Goal: Task Accomplishment & Management: Use online tool/utility

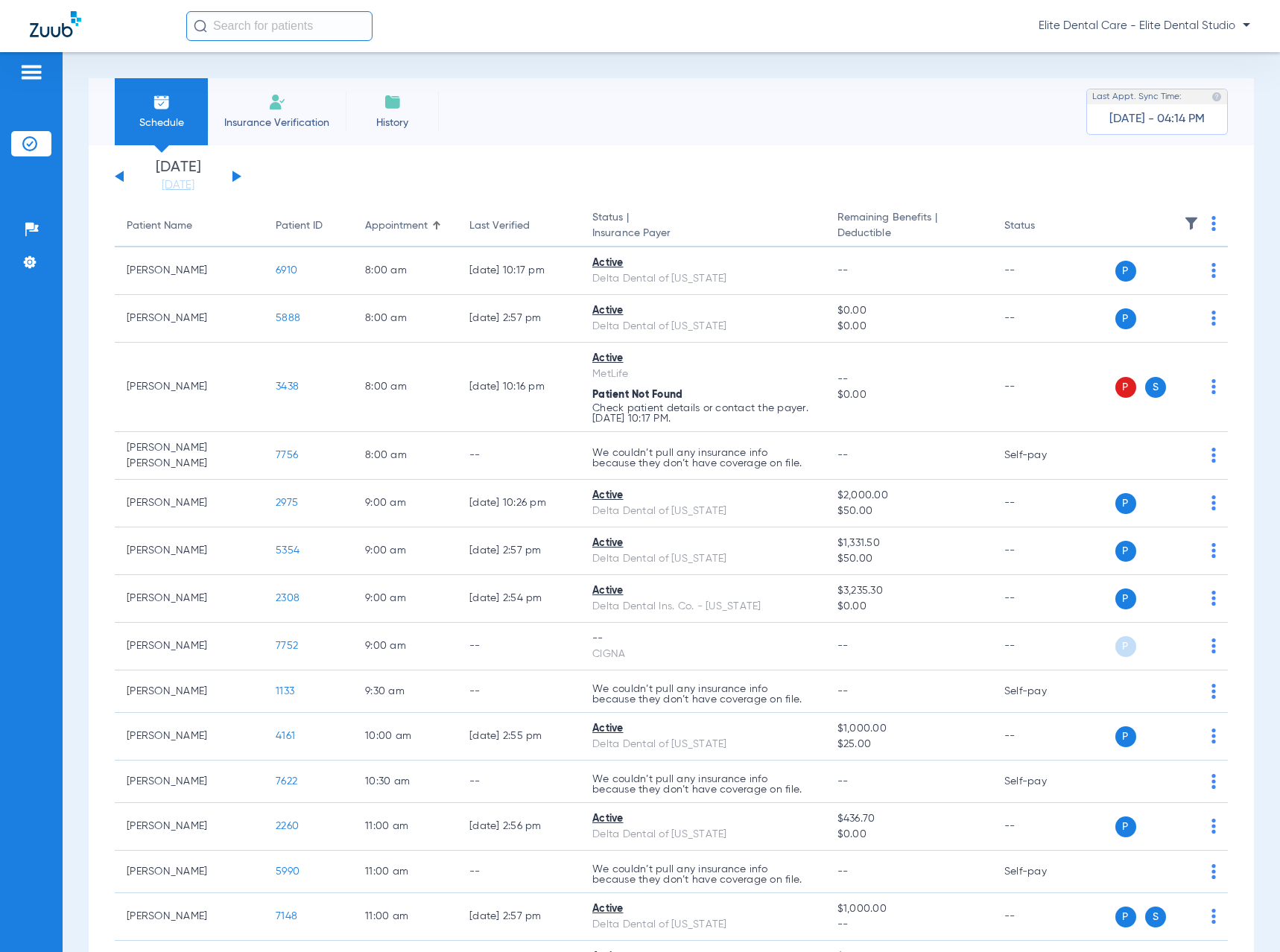
click at [236, 174] on button at bounding box center [237, 176] width 9 height 11
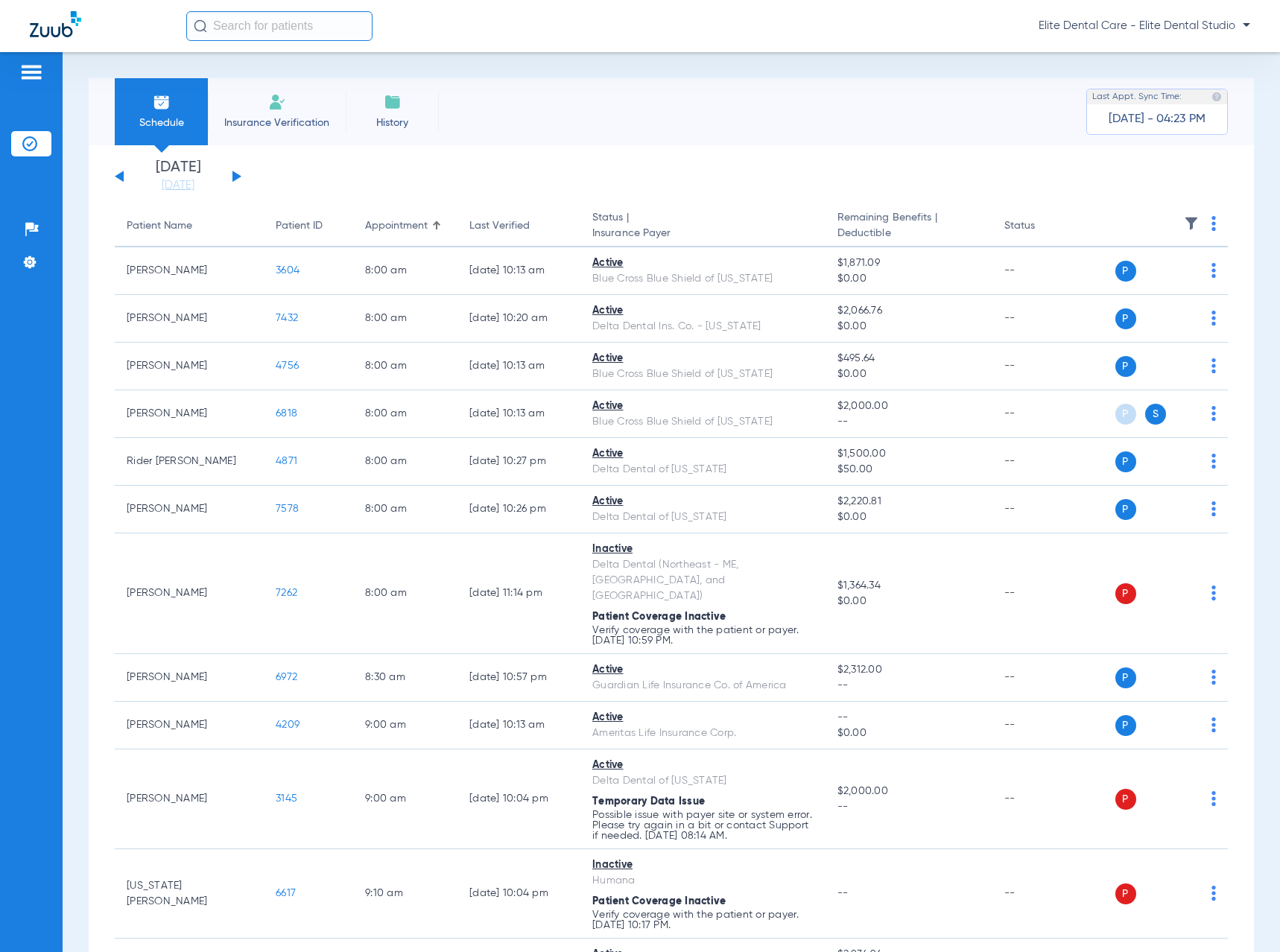
click at [562, 94] on div "Schedule Insurance Verification History Last Appt. Sync Time: Today - 04:23 PM" at bounding box center [672, 112] width 1166 height 67
click at [1208, 224] on th at bounding box center [1160, 226] width 135 height 42
click at [1199, 227] on th at bounding box center [1160, 226] width 135 height 42
click at [1212, 230] on img at bounding box center [1214, 223] width 5 height 15
click at [1151, 290] on button "Verify All" at bounding box center [1145, 282] width 117 height 30
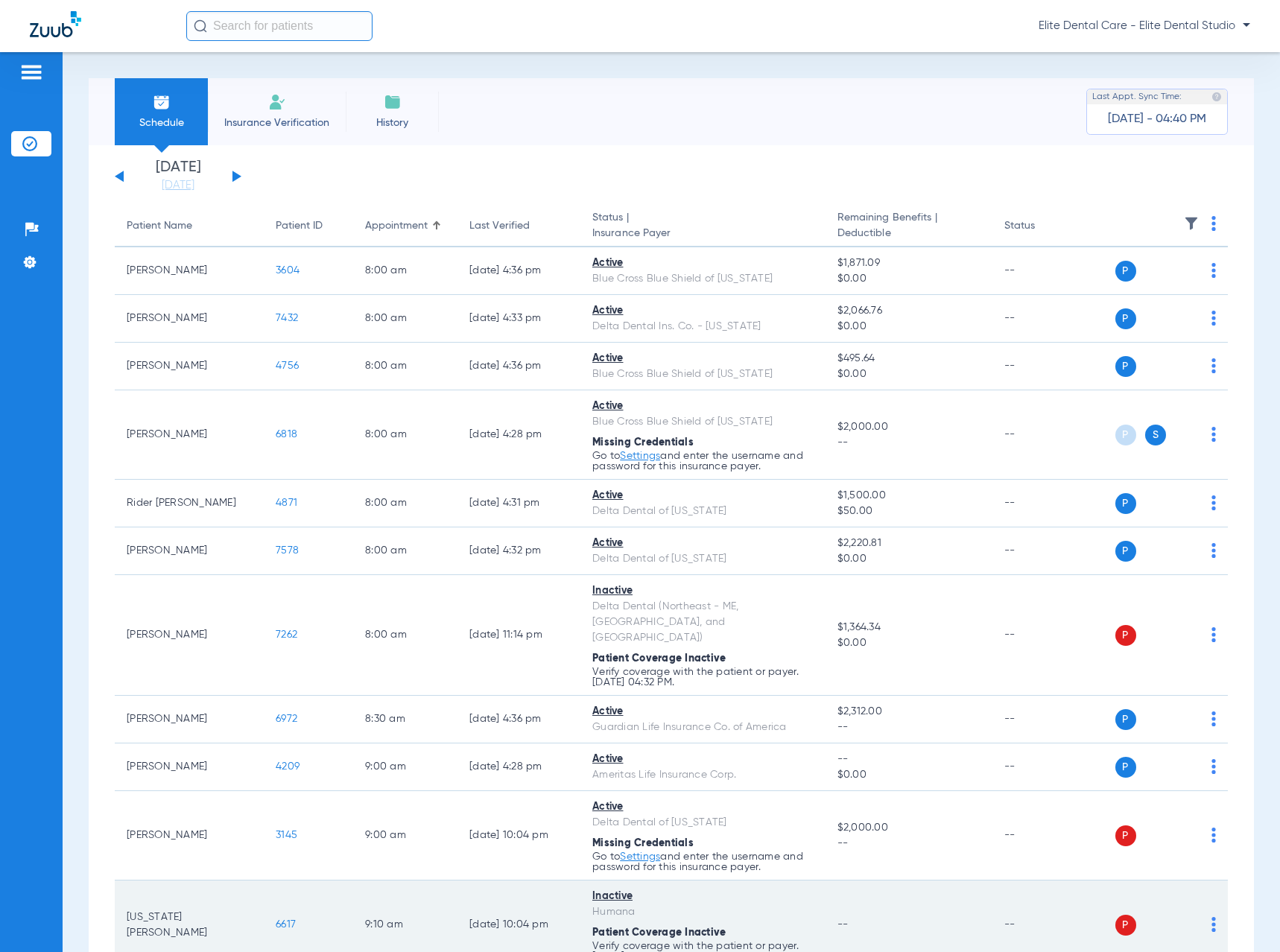
drag, startPoint x: 128, startPoint y: 893, endPoint x: 209, endPoint y: 901, distance: 81.4
click at [209, 901] on td "[US_STATE][PERSON_NAME]" at bounding box center [189, 925] width 149 height 89
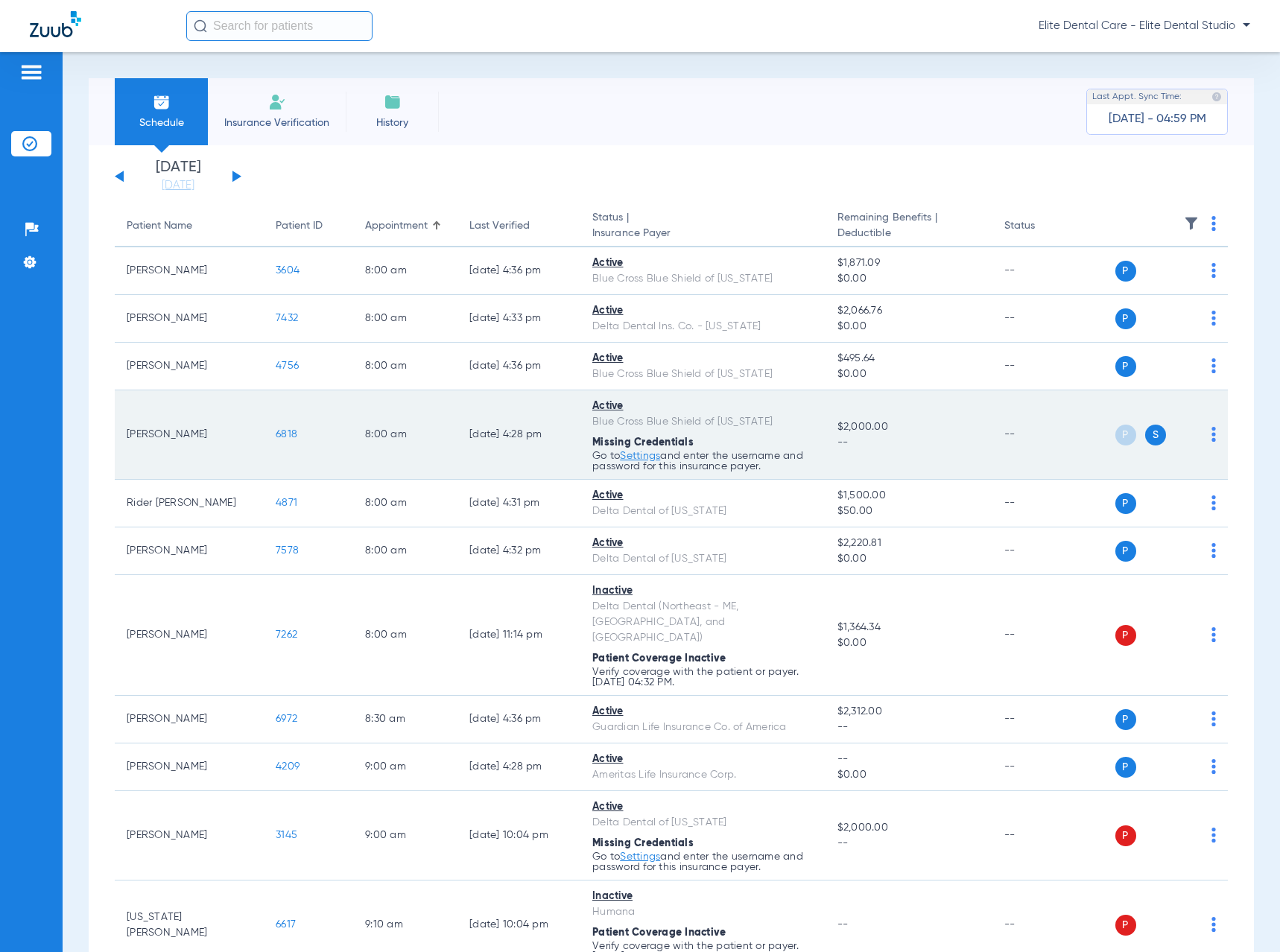
click at [165, 396] on td "[PERSON_NAME]" at bounding box center [189, 435] width 149 height 89
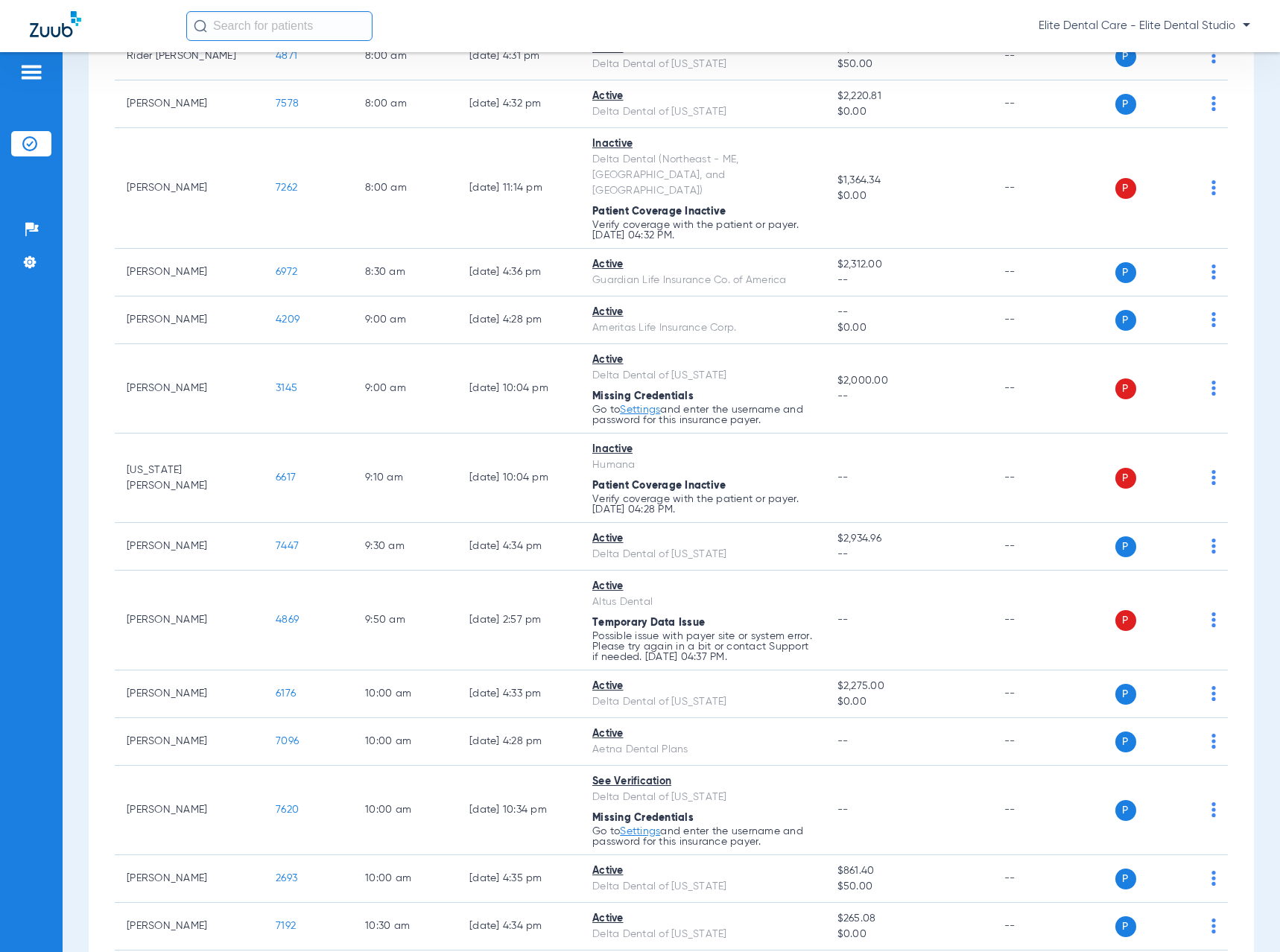
scroll to position [373, 0]
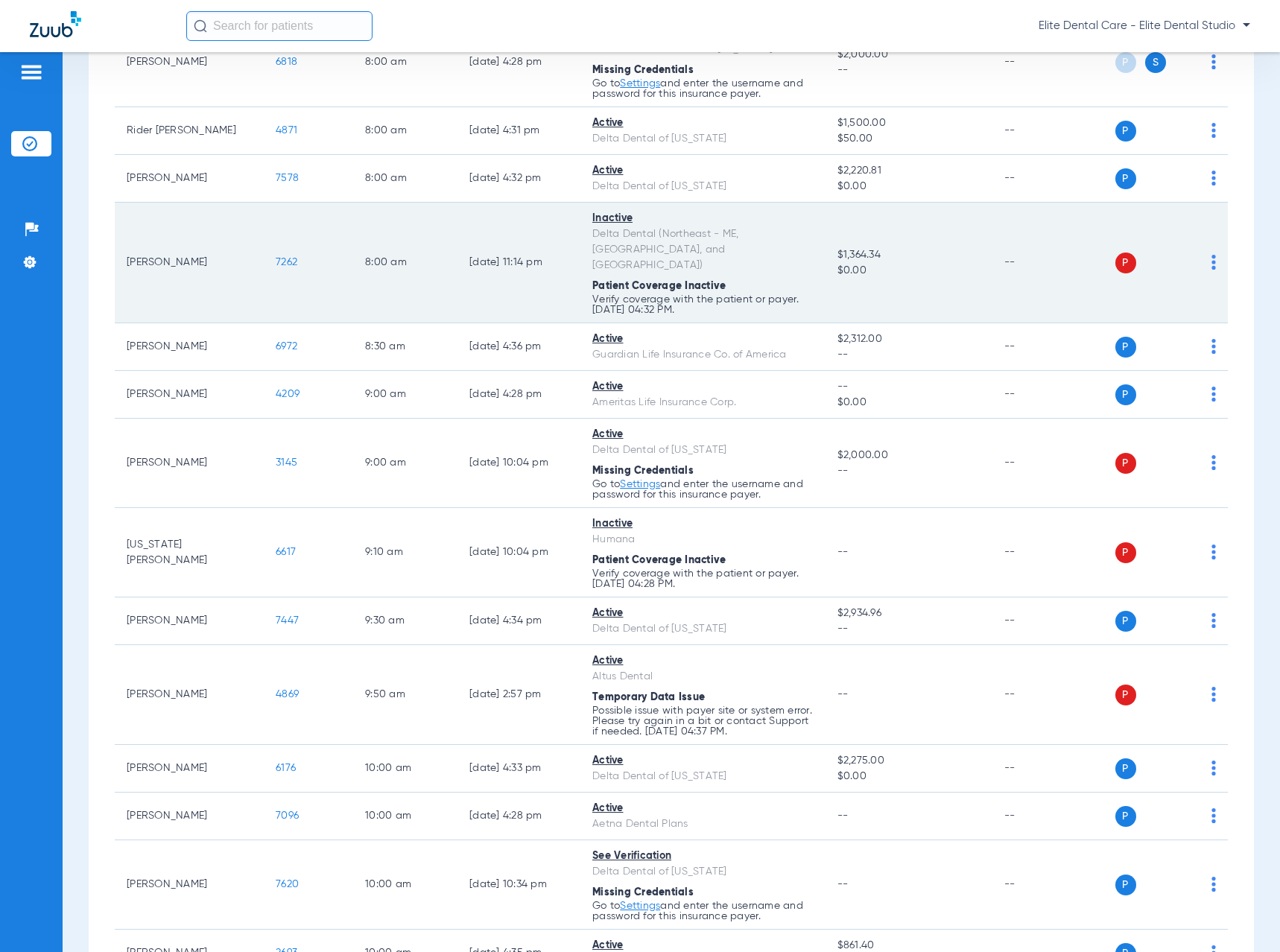
drag, startPoint x: 128, startPoint y: 248, endPoint x: 208, endPoint y: 243, distance: 80.2
click at [208, 243] on td "[PERSON_NAME]" at bounding box center [189, 262] width 149 height 121
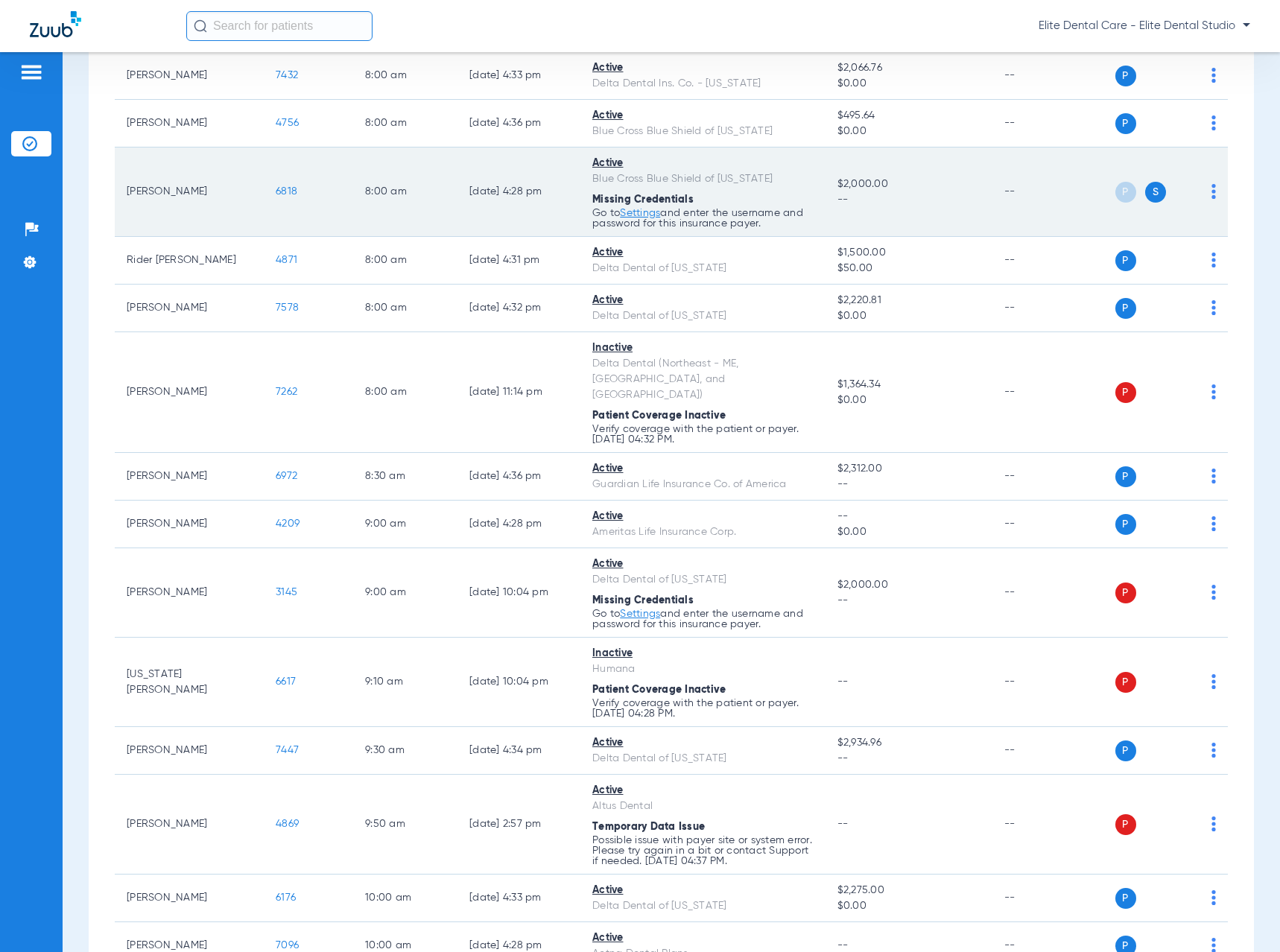
scroll to position [0, 0]
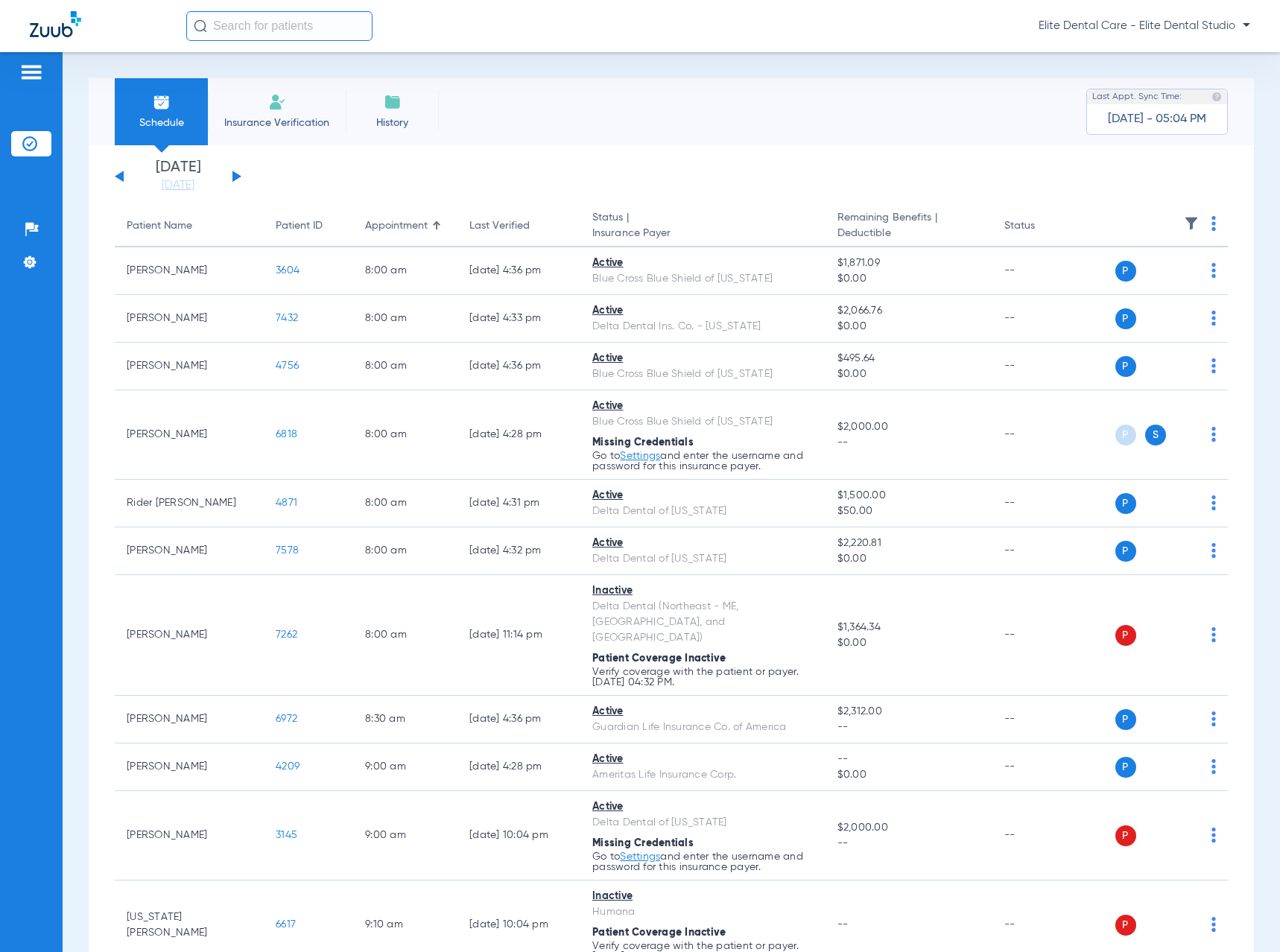
click at [236, 176] on button at bounding box center [237, 176] width 9 height 11
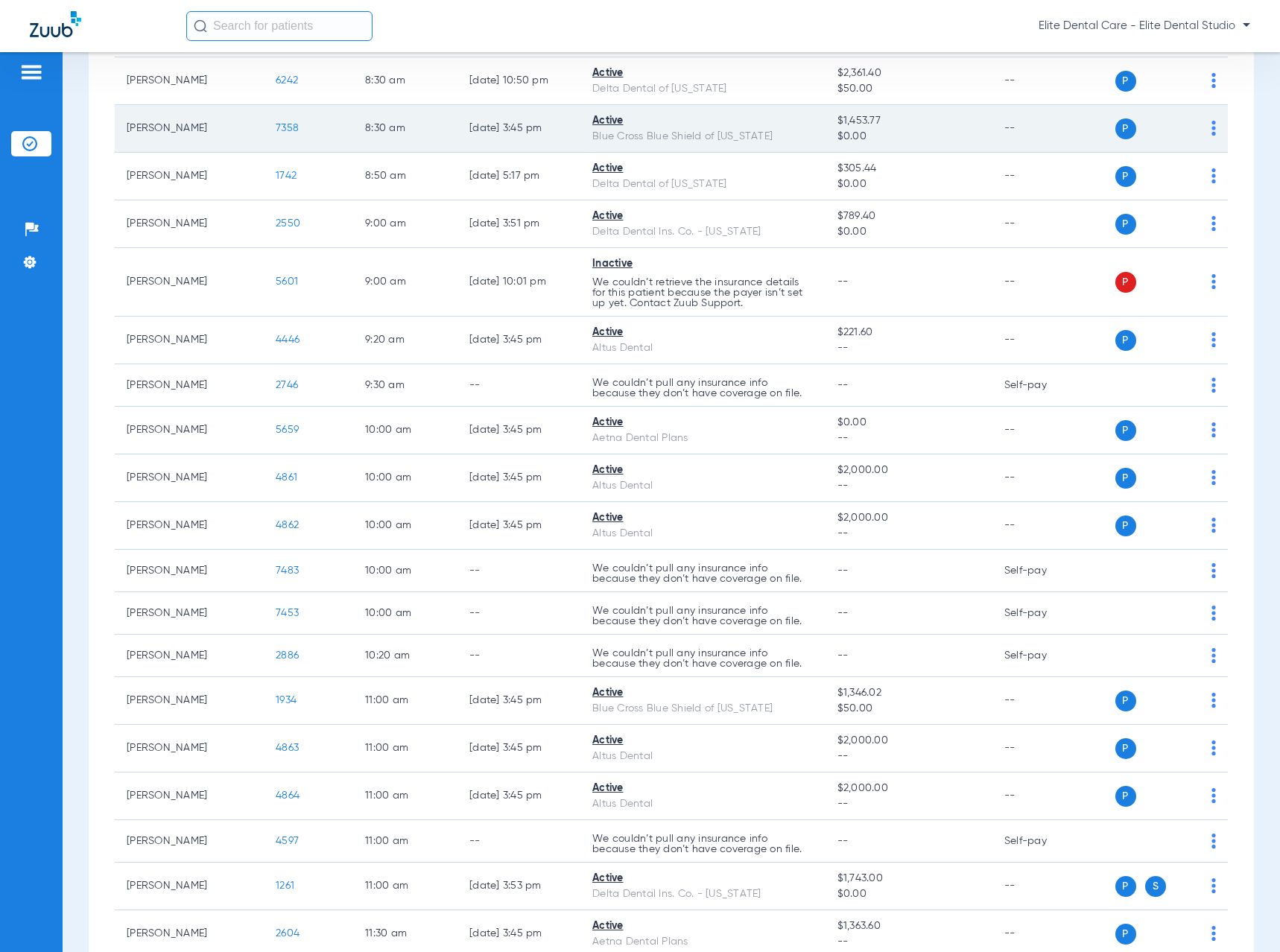
scroll to position [596, 0]
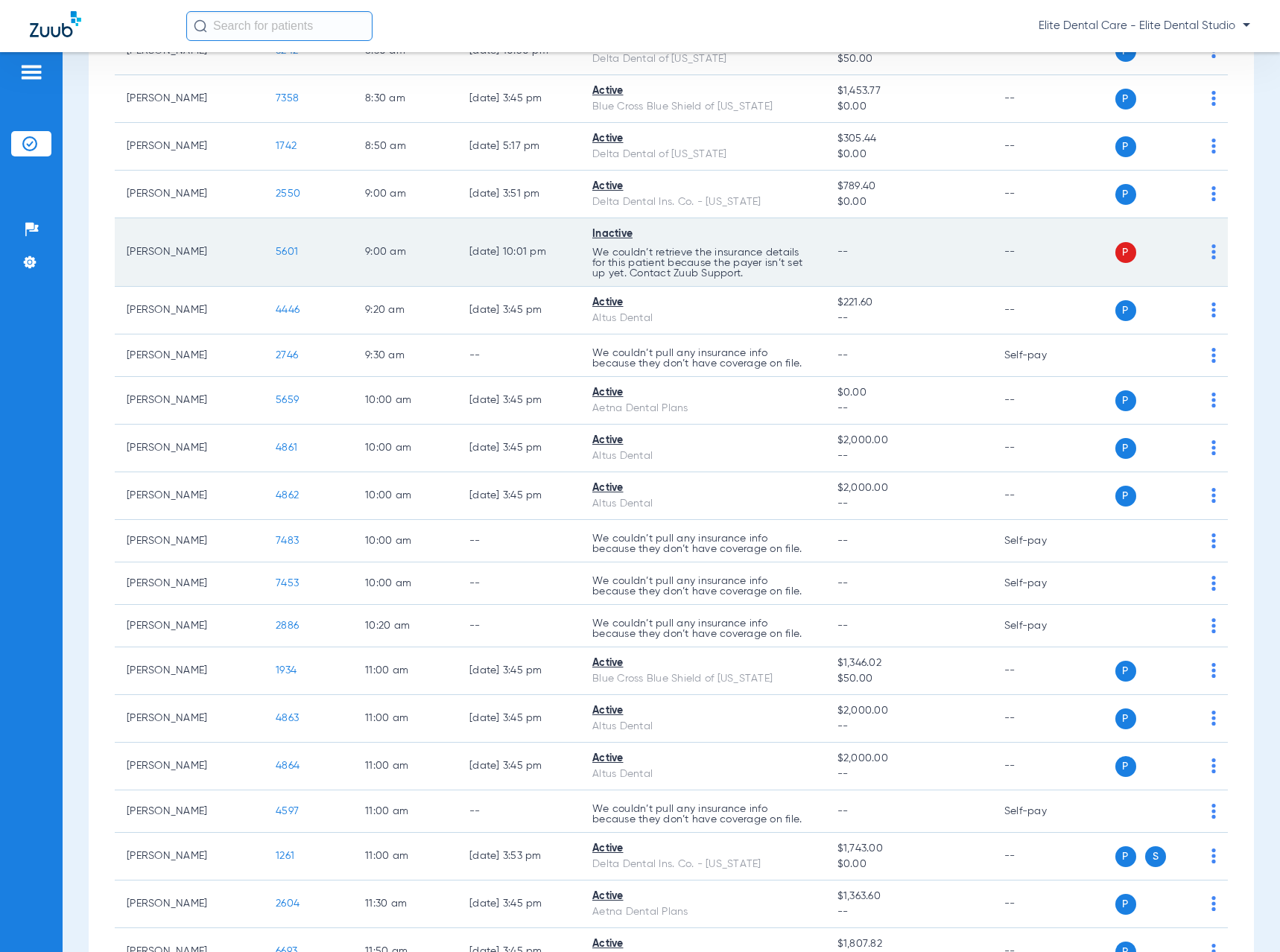
drag, startPoint x: 128, startPoint y: 249, endPoint x: 210, endPoint y: 250, distance: 82.0
click at [210, 250] on td "[PERSON_NAME]" at bounding box center [189, 253] width 149 height 68
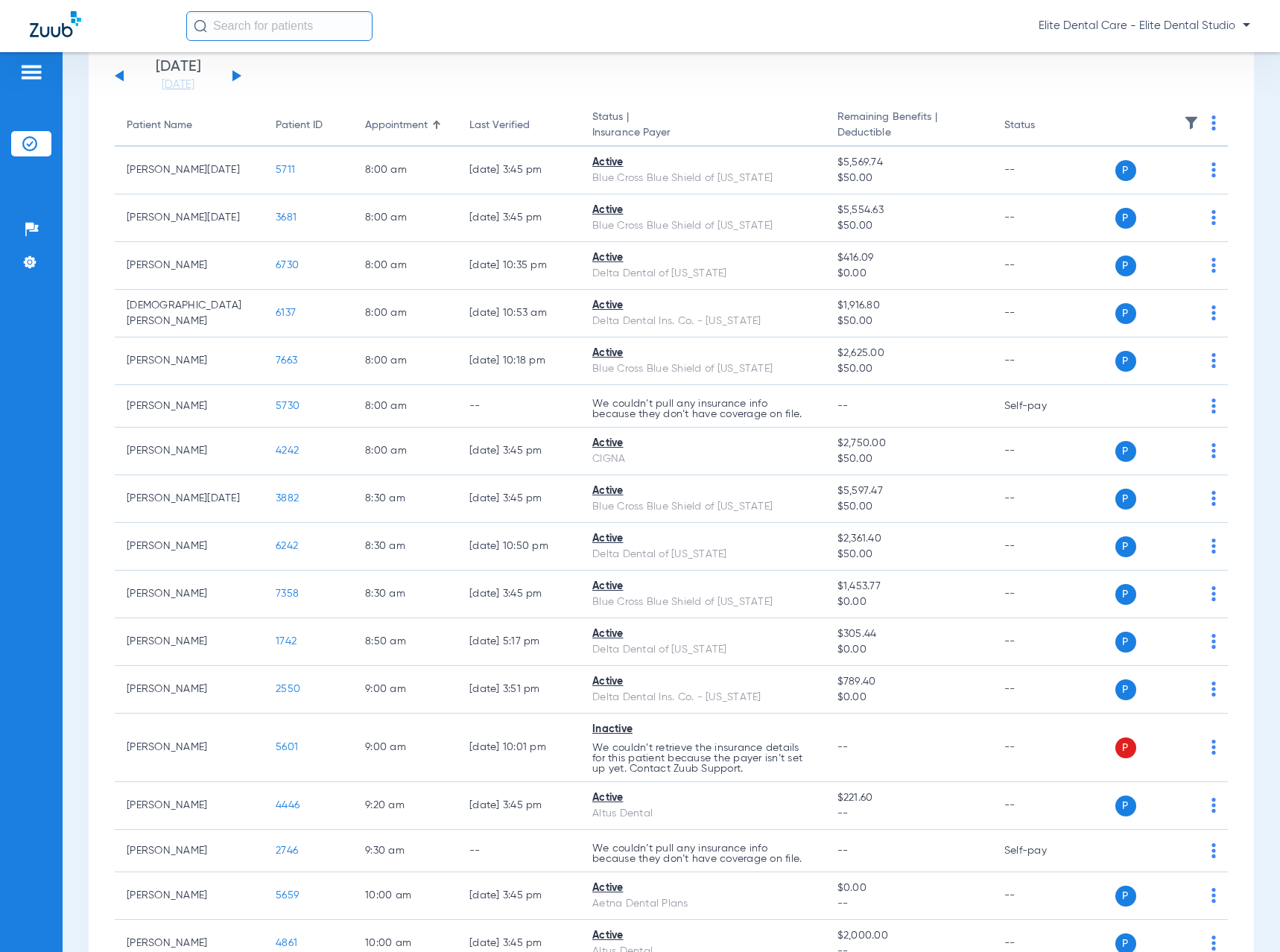
scroll to position [0, 0]
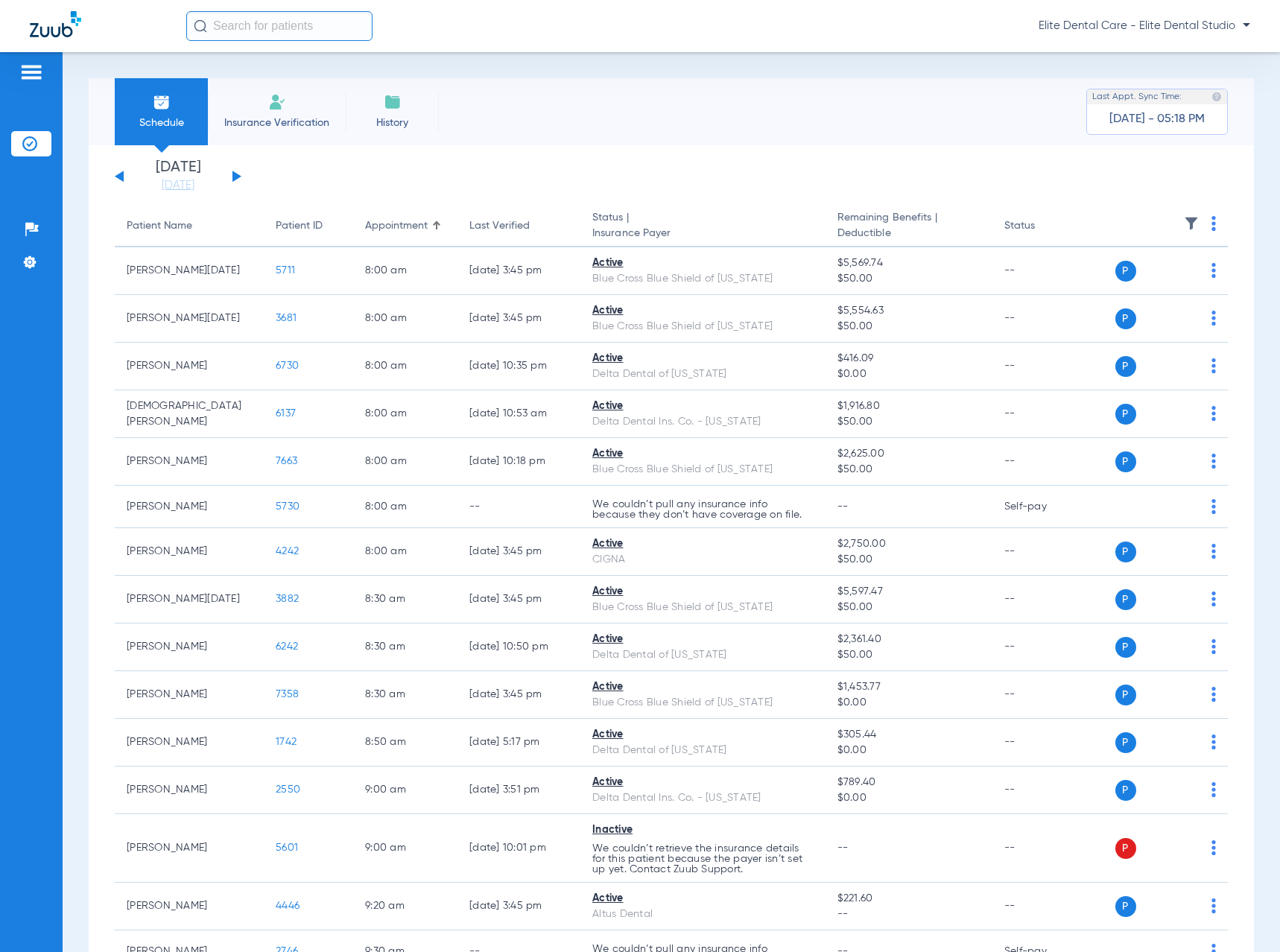
click at [122, 177] on button at bounding box center [118, 176] width 9 height 11
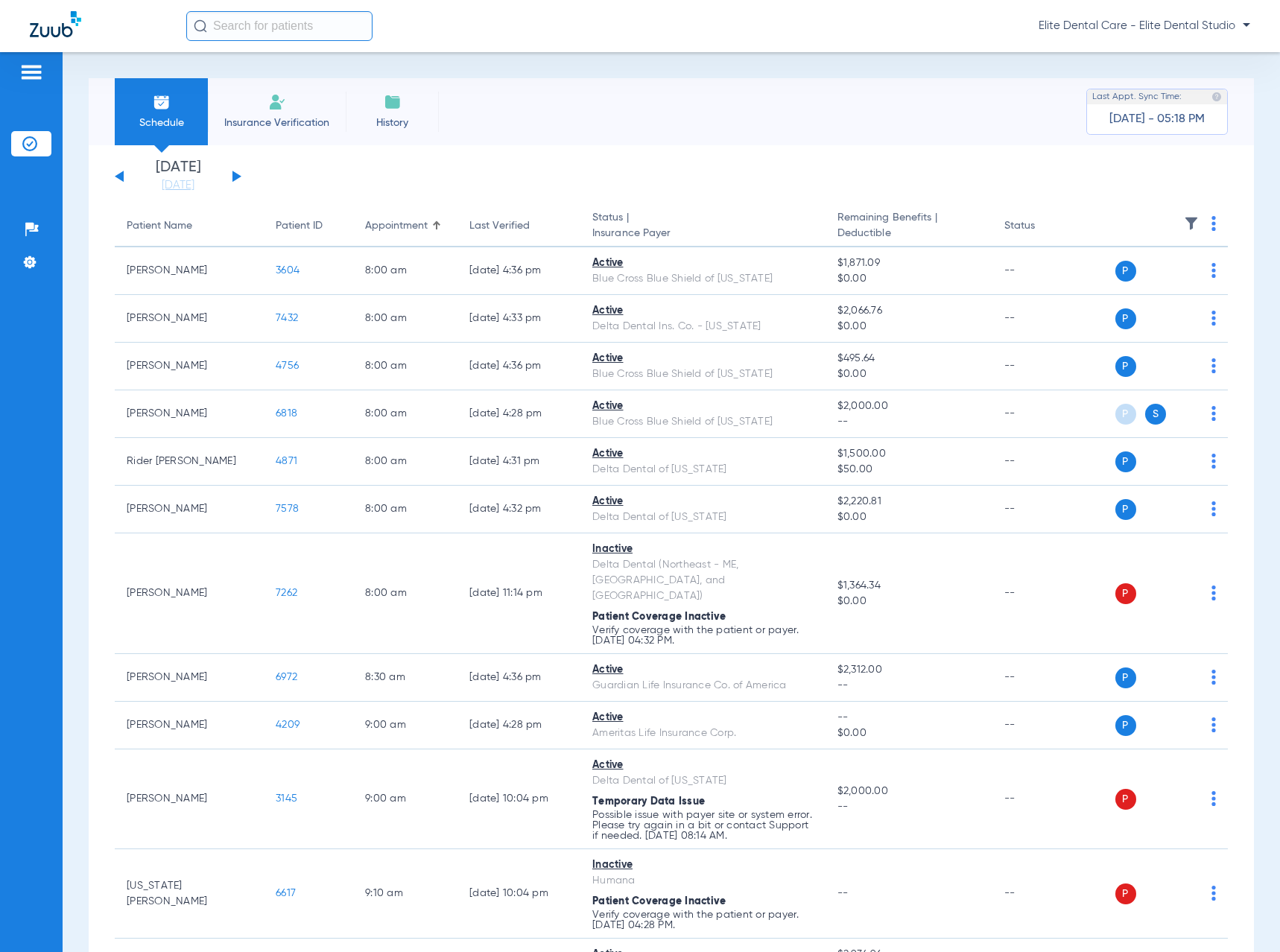
click at [1212, 220] on img at bounding box center [1214, 223] width 5 height 15
click at [1129, 294] on button "Verify All" at bounding box center [1145, 282] width 117 height 30
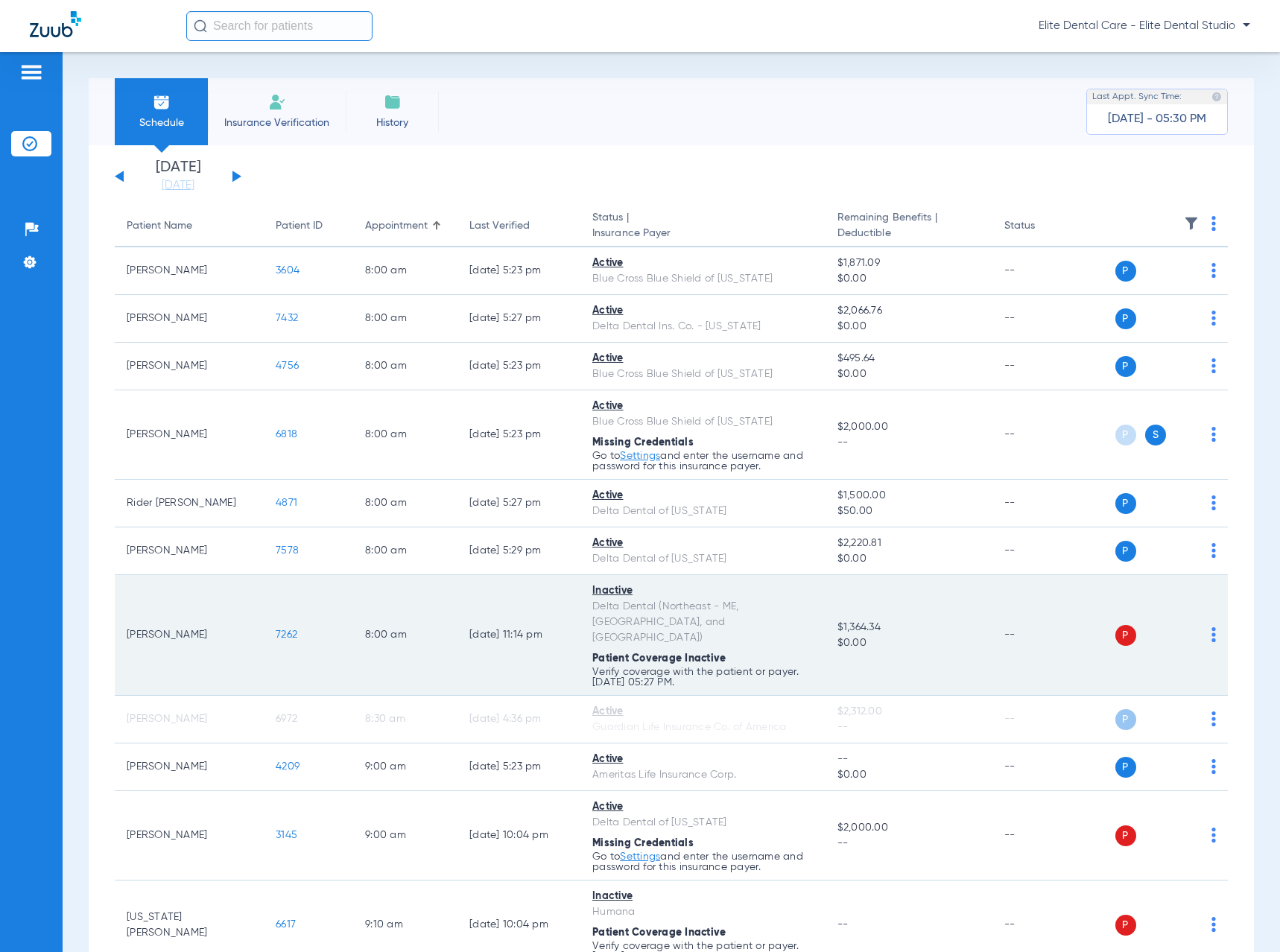
drag, startPoint x: 135, startPoint y: 618, endPoint x: 236, endPoint y: 624, distance: 101.2
click at [236, 624] on td "[PERSON_NAME]" at bounding box center [189, 635] width 149 height 121
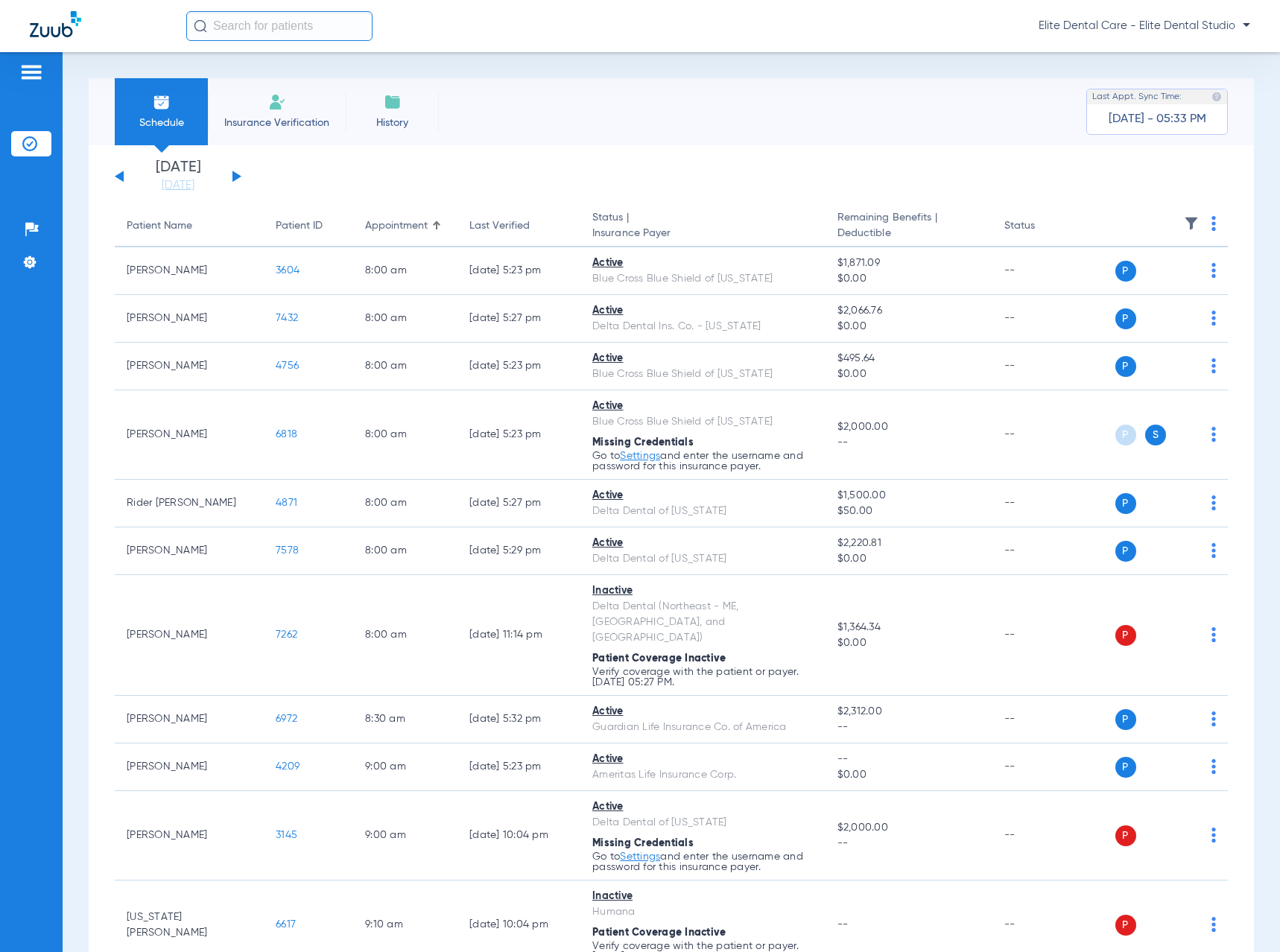
click at [229, 178] on div "[DATE] [DATE] [DATE] [DATE] [DATE] [DATE] [DATE] [DATE] [DATE] [DATE] [DATE] [D…" at bounding box center [177, 177] width 127 height 33
click at [236, 178] on button at bounding box center [237, 176] width 9 height 11
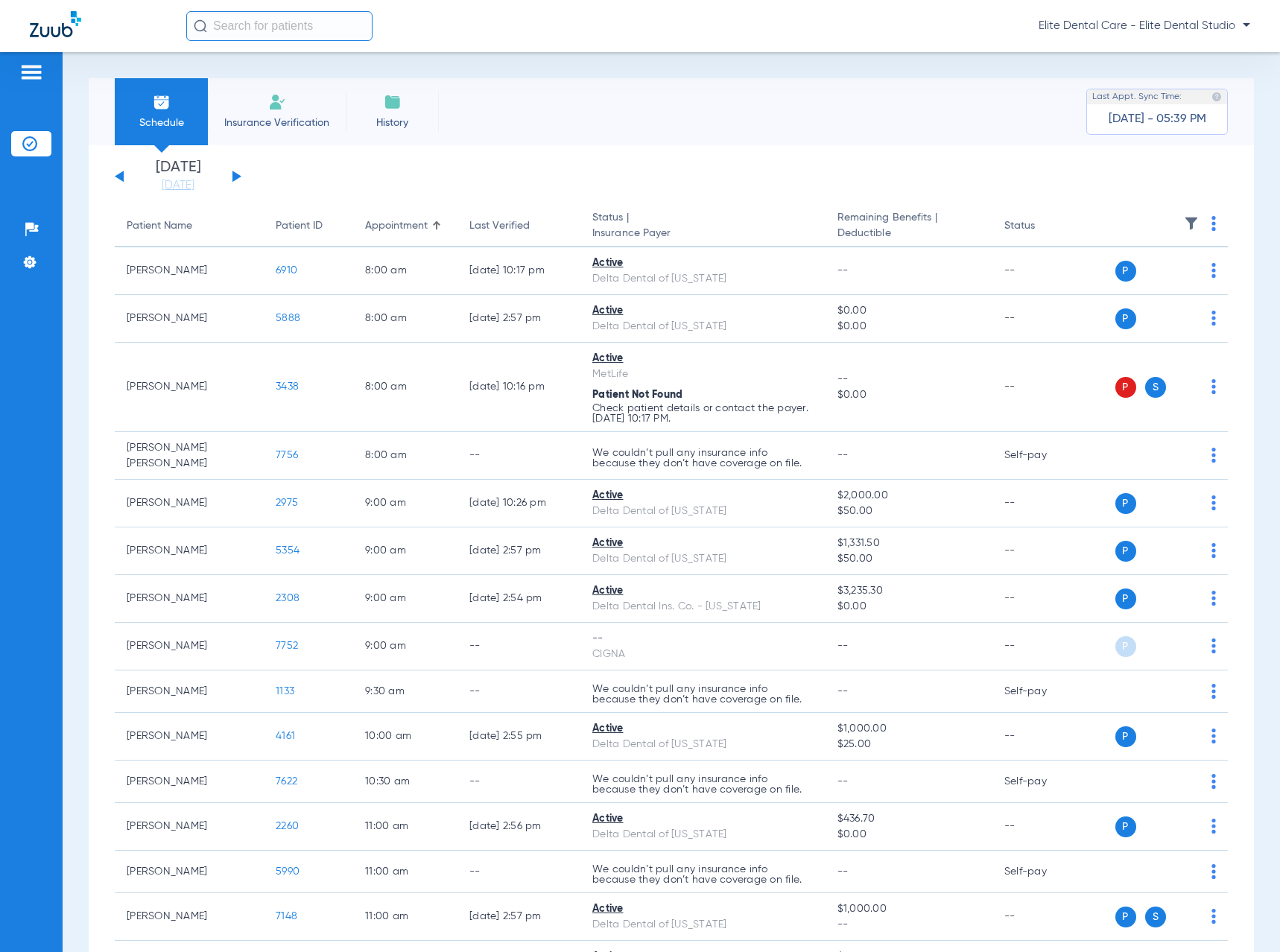
click at [240, 174] on div "[DATE] [DATE] [DATE] [DATE] [DATE] [DATE] [DATE] [DATE] [DATE] [DATE] [DATE] [D…" at bounding box center [177, 177] width 127 height 33
click at [237, 177] on button at bounding box center [237, 176] width 9 height 11
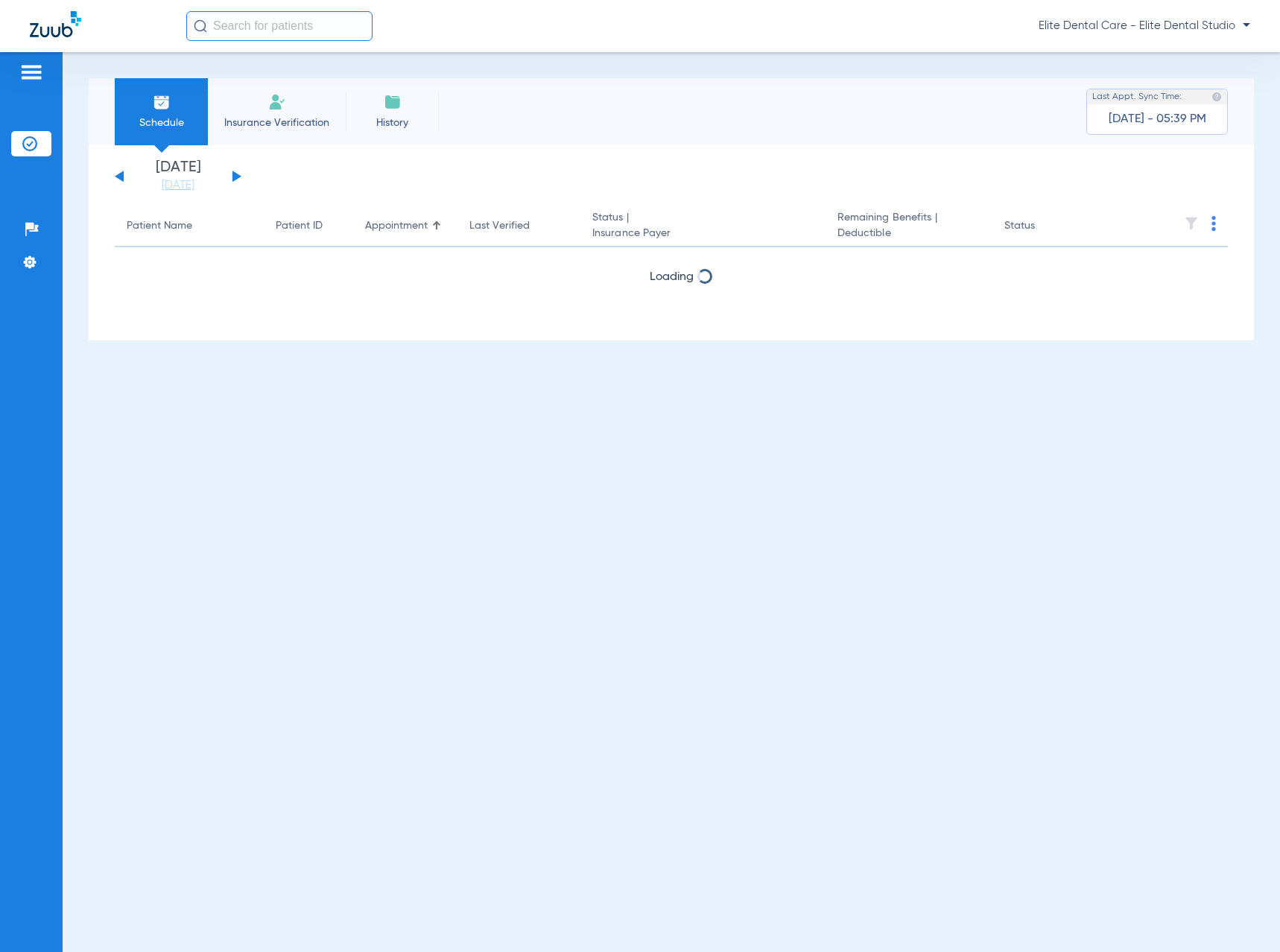
click at [237, 177] on button at bounding box center [237, 176] width 9 height 11
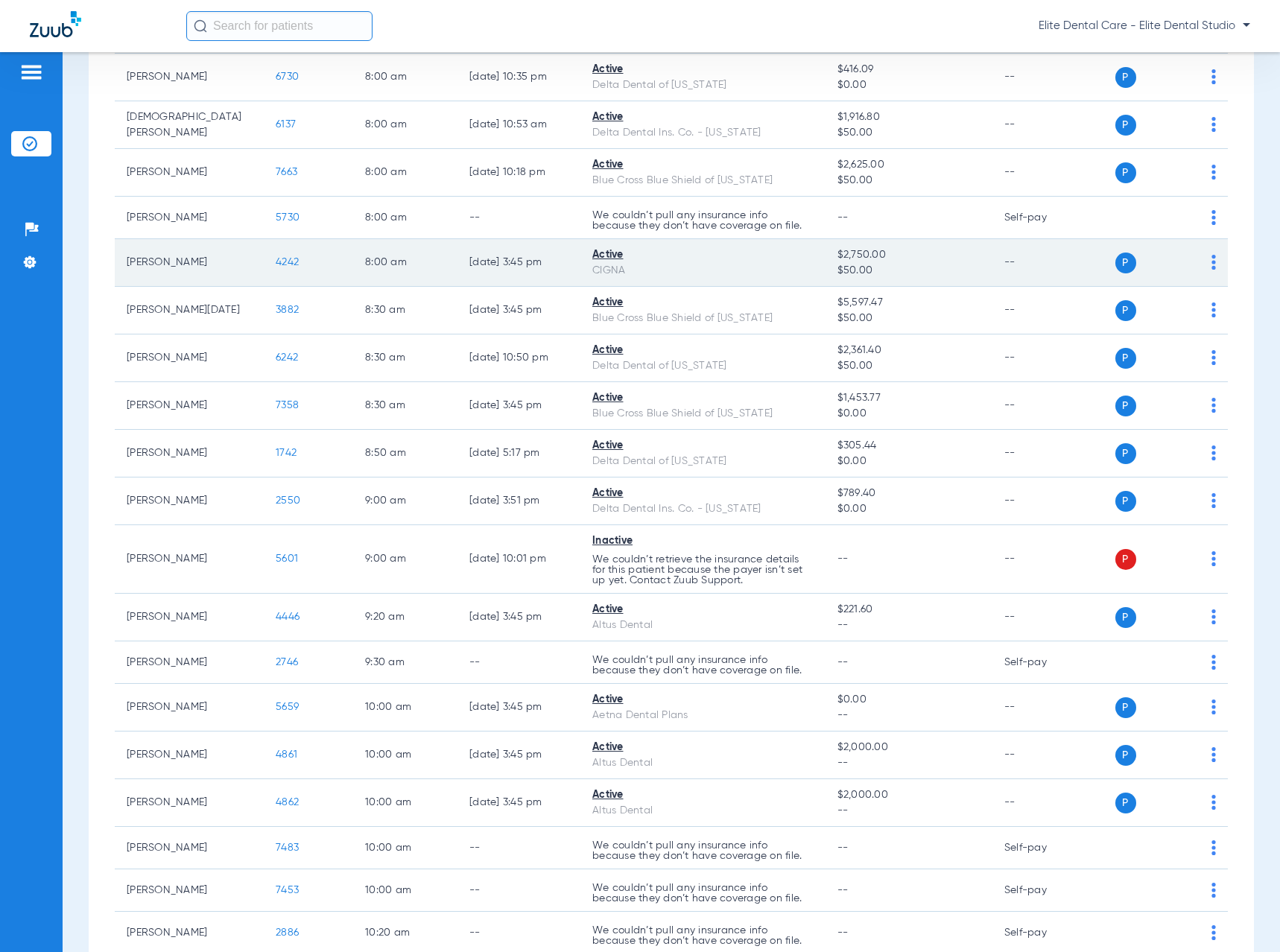
scroll to position [298, 0]
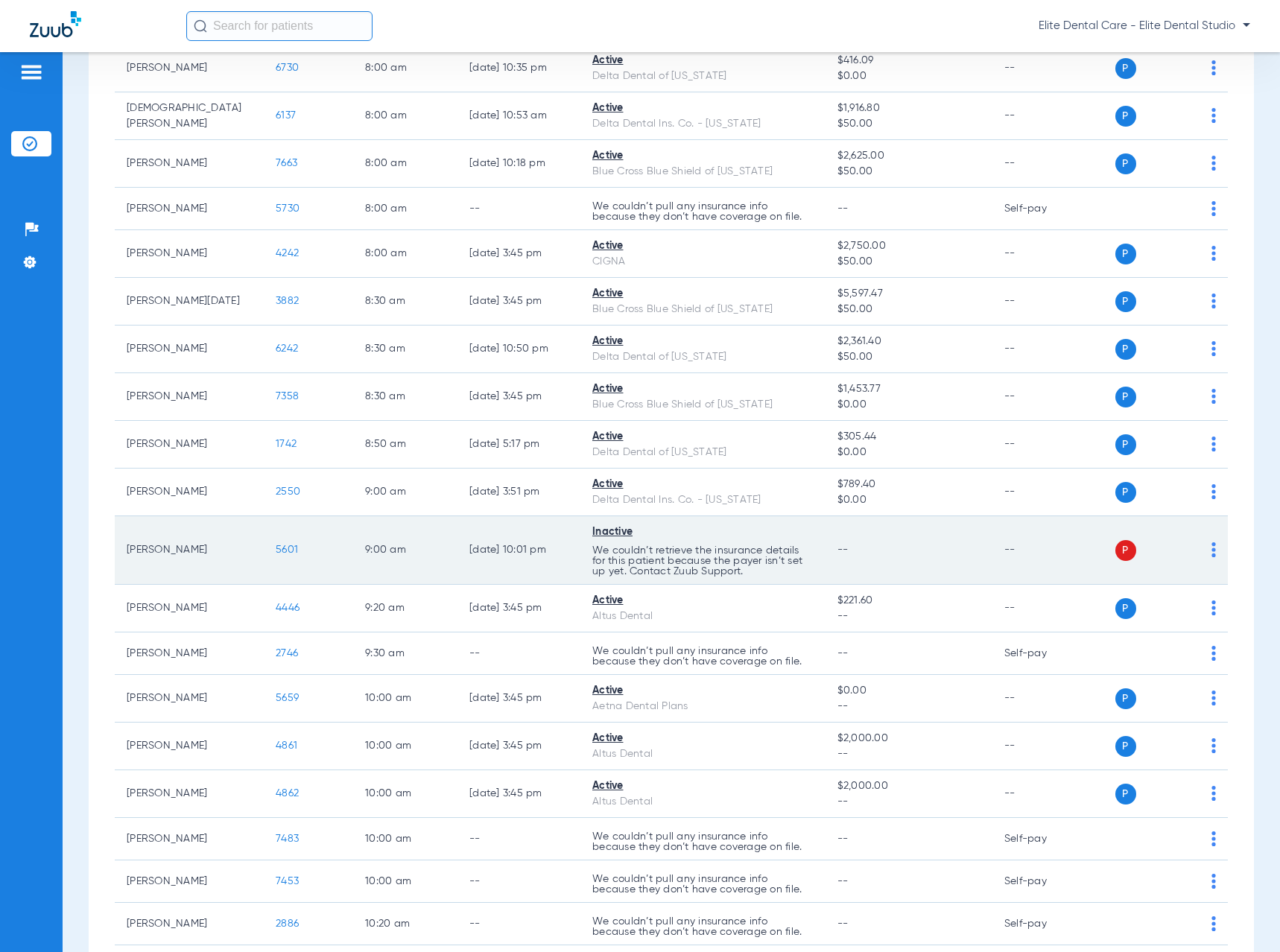
drag, startPoint x: 127, startPoint y: 553, endPoint x: 205, endPoint y: 541, distance: 78.9
click at [197, 551] on td "[PERSON_NAME]" at bounding box center [189, 551] width 149 height 68
